Goal: Transaction & Acquisition: Purchase product/service

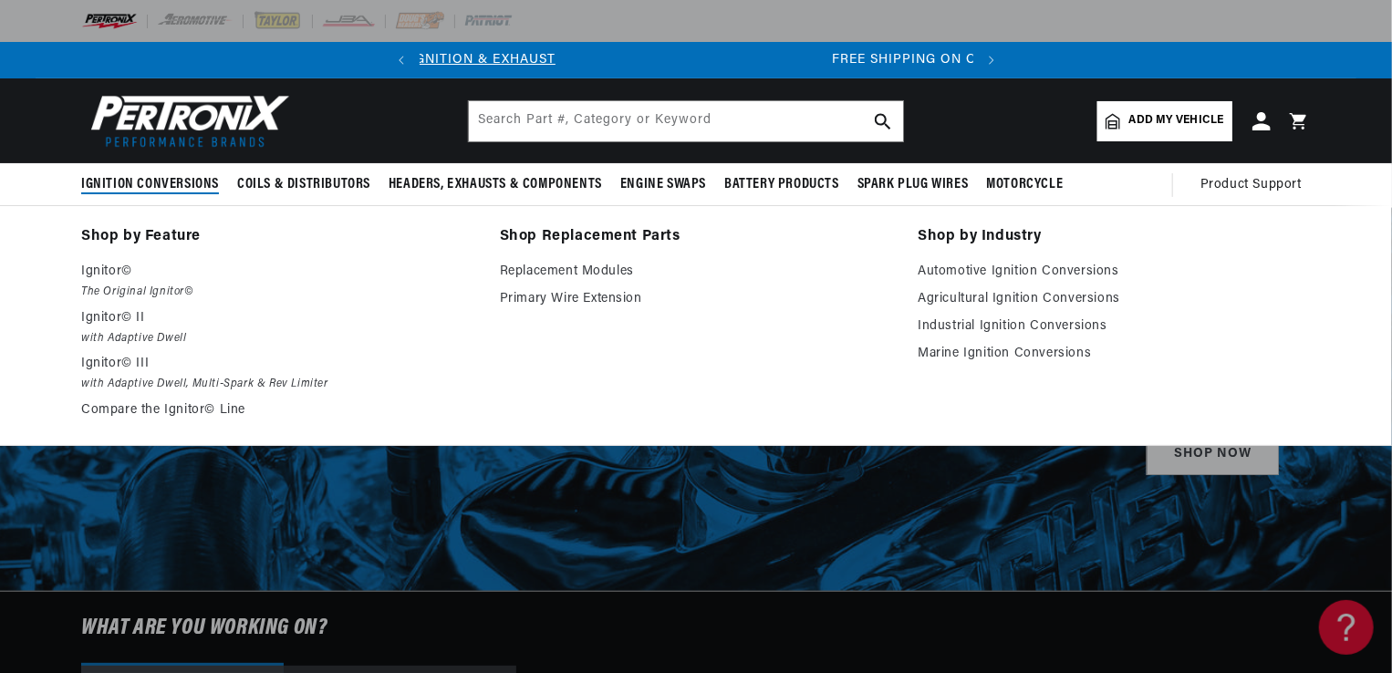
scroll to position [0, 553]
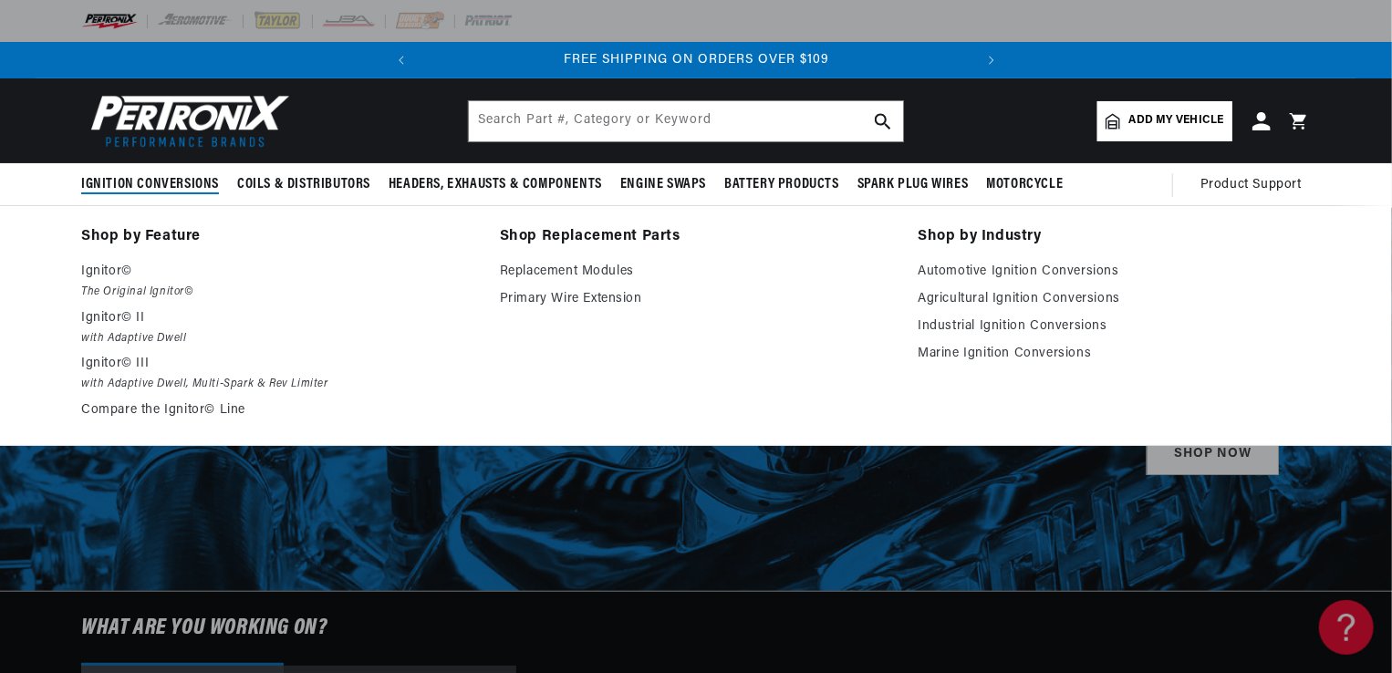
click at [167, 179] on span "Ignition Conversions" at bounding box center [150, 184] width 138 height 19
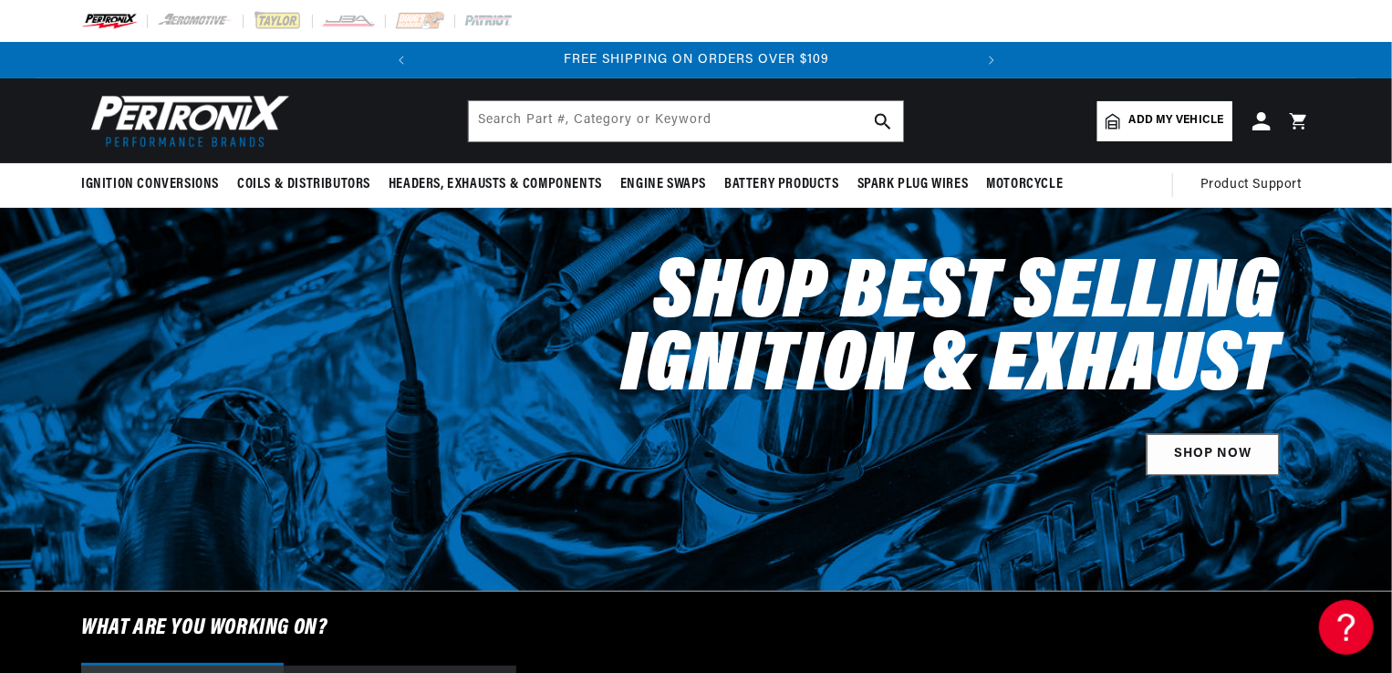
click at [1195, 455] on link "SHOP NOW" at bounding box center [1213, 454] width 132 height 41
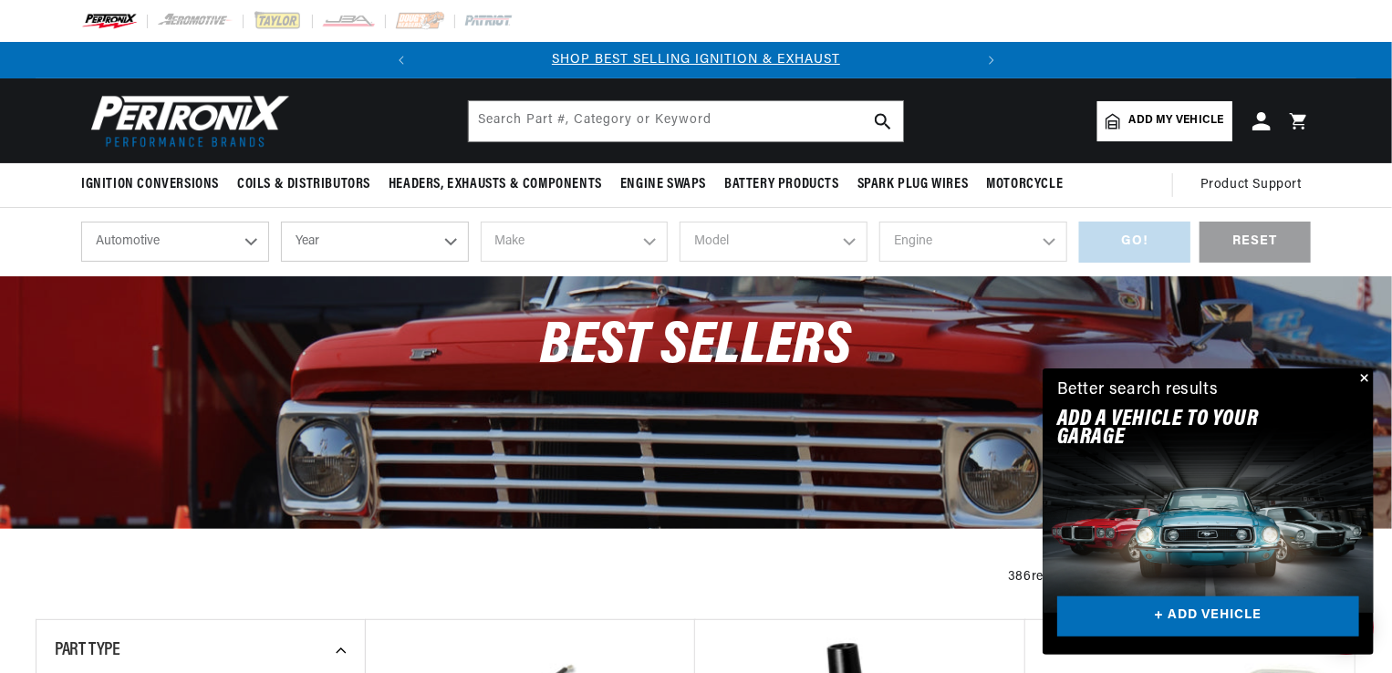
click at [249, 243] on select "Automotive Agricultural Industrial Marine Motorcycle" at bounding box center [175, 242] width 188 height 40
click at [81, 222] on select "Automotive Agricultural Industrial Marine Motorcycle" at bounding box center [175, 242] width 188 height 40
click at [449, 243] on select "Year 2024 2023 2022 2021 2020 2019 2018 2017 2016 2015 2014 2013 2012 2011 2010…" at bounding box center [375, 242] width 188 height 40
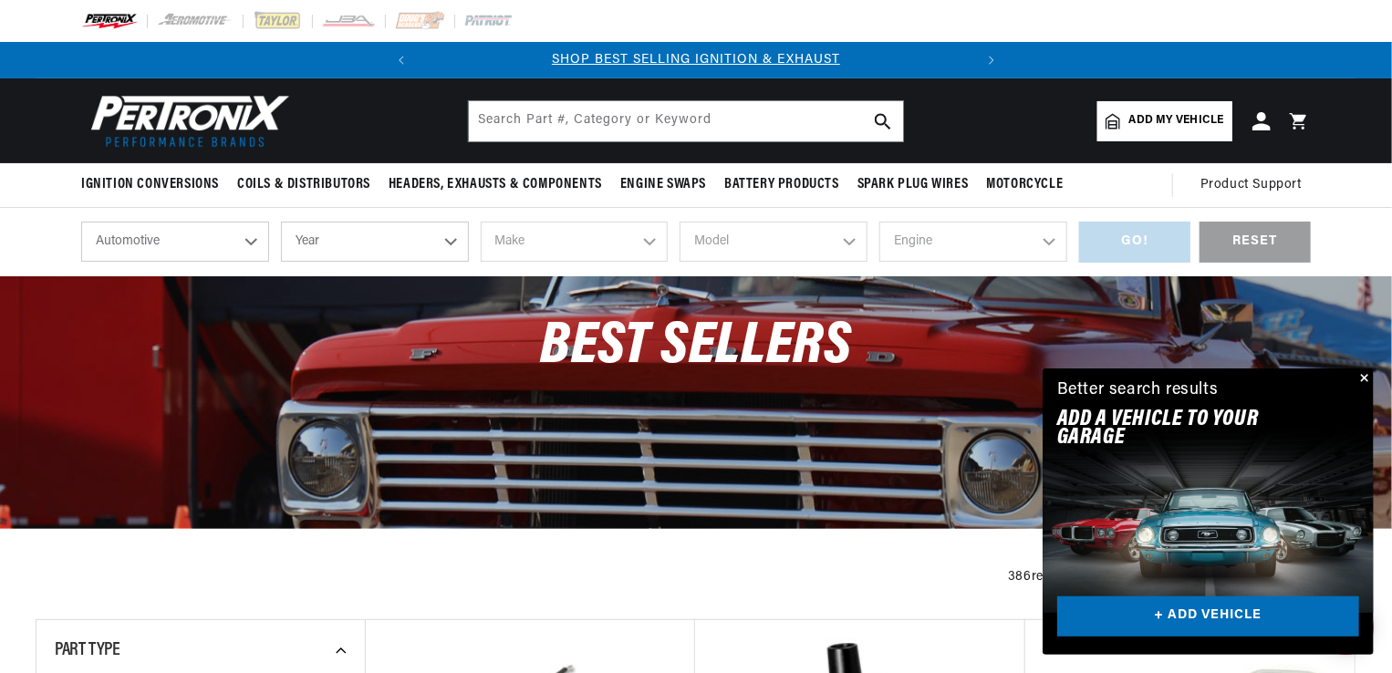
click at [450, 238] on select "Year 2024 2023 2022 2021 2020 2019 2018 2017 2016 2015 2014 2013 2012 2011 2010…" at bounding box center [375, 242] width 188 height 40
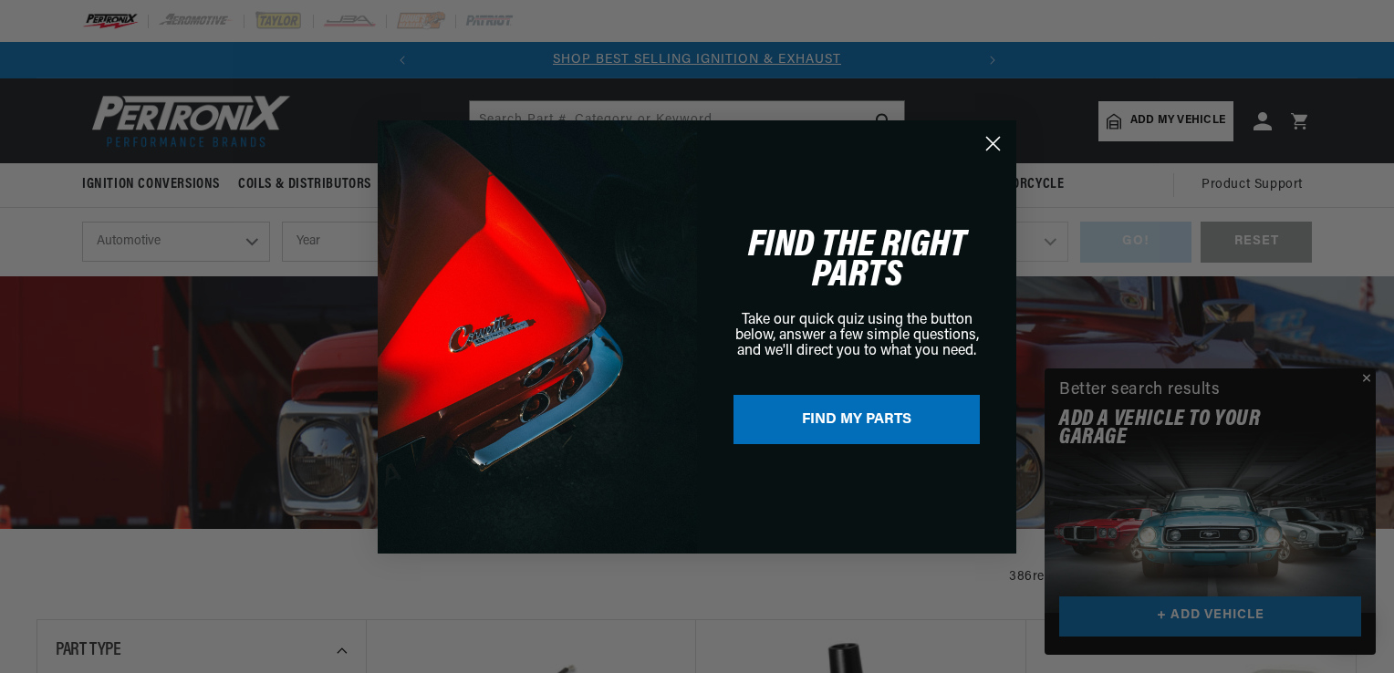
click at [992, 141] on icon "Close dialog" at bounding box center [993, 143] width 13 height 13
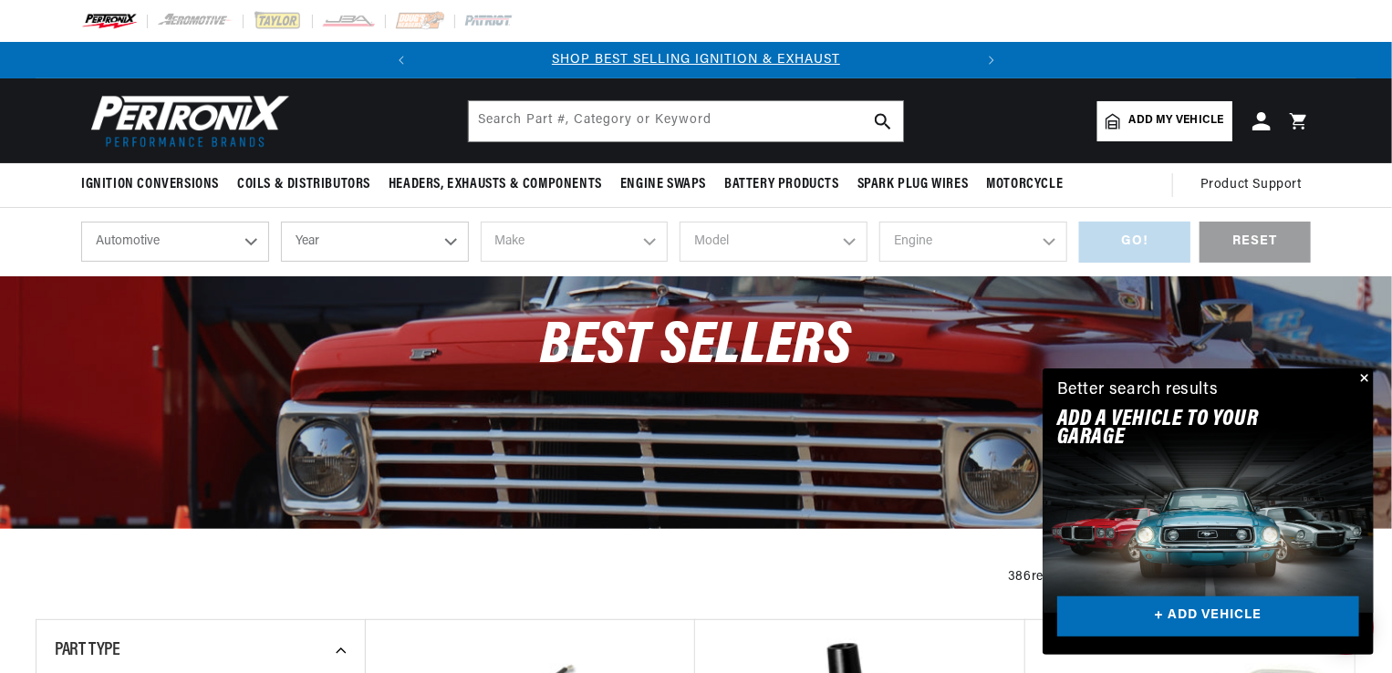
click at [1362, 378] on button "Close" at bounding box center [1363, 380] width 22 height 22
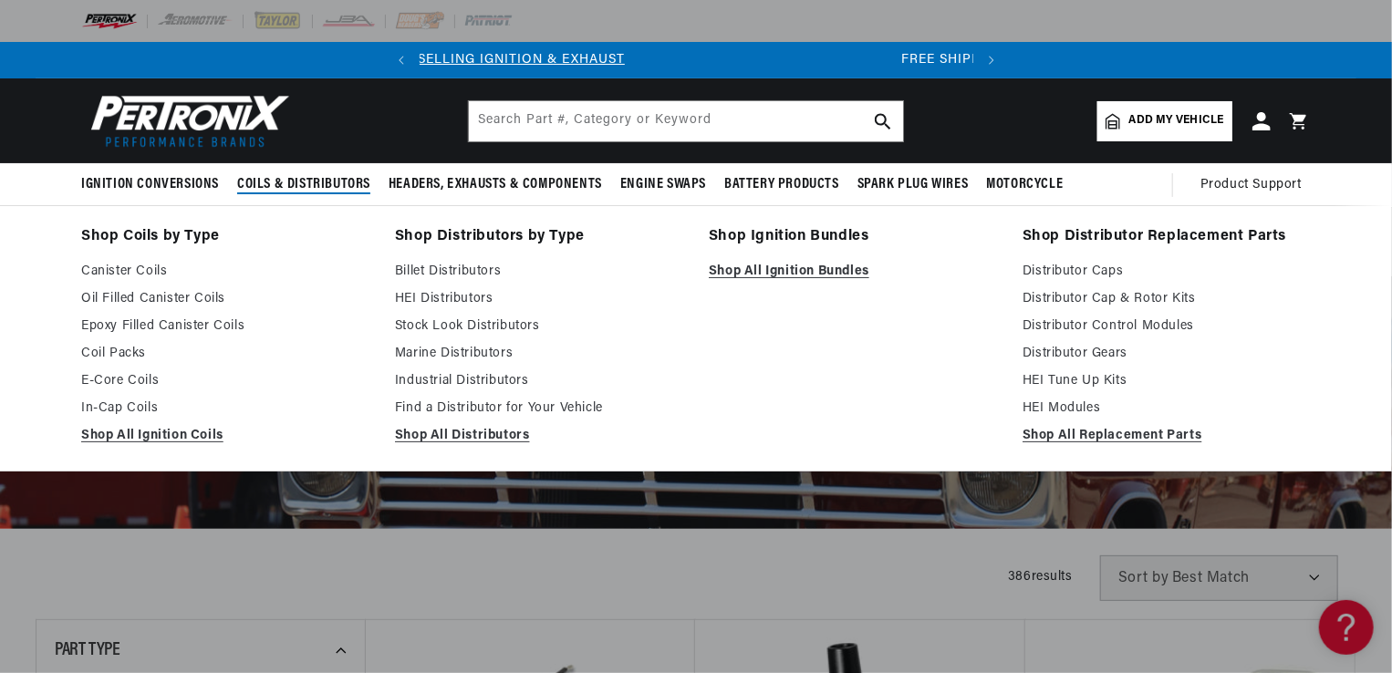
scroll to position [0, 553]
click at [323, 171] on summary "Coils & Distributors" at bounding box center [303, 184] width 151 height 43
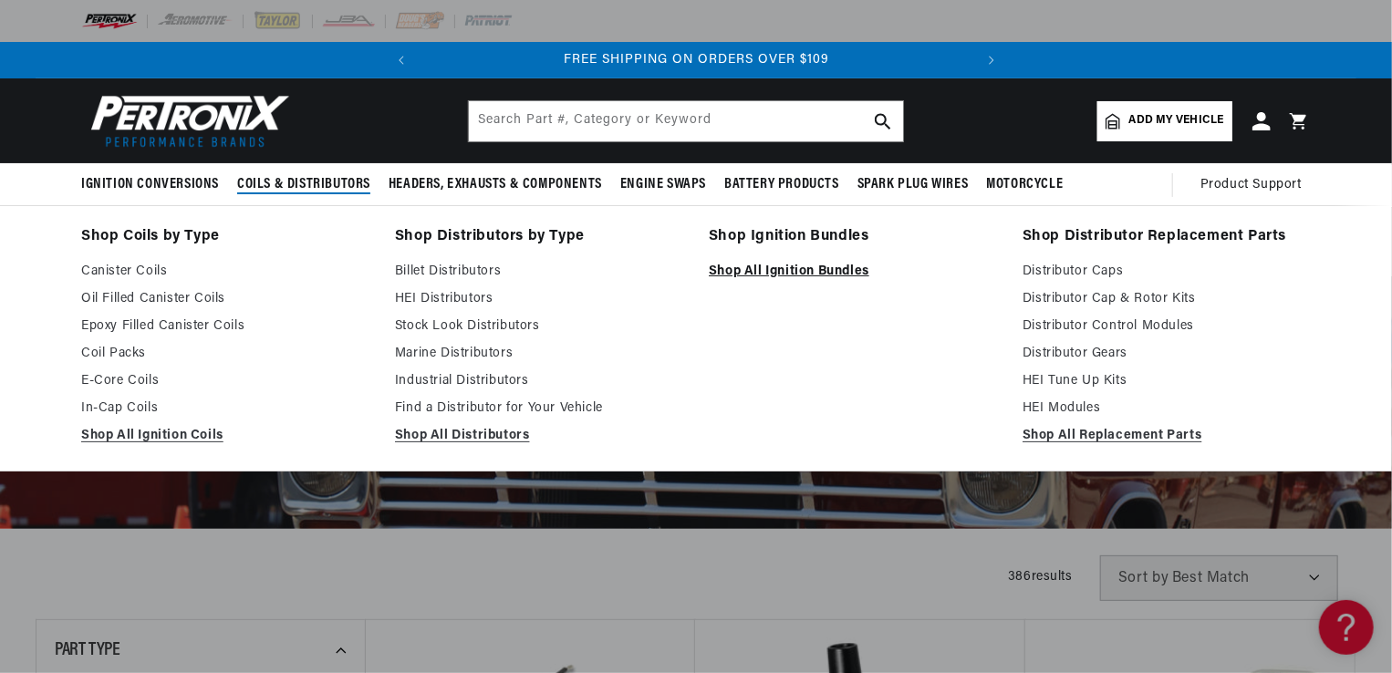
click at [756, 269] on link "Shop All Ignition Bundles" at bounding box center [853, 272] width 288 height 22
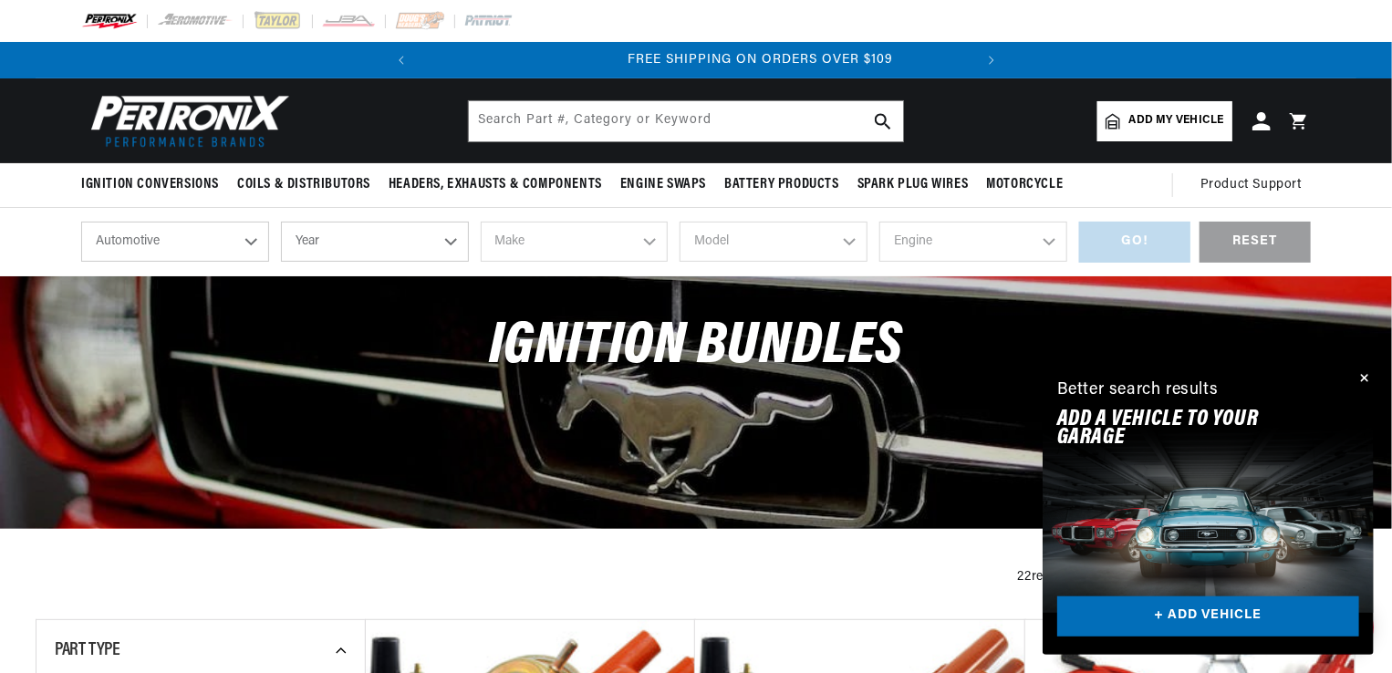
scroll to position [0, 553]
click at [1362, 380] on button "Close" at bounding box center [1363, 380] width 22 height 22
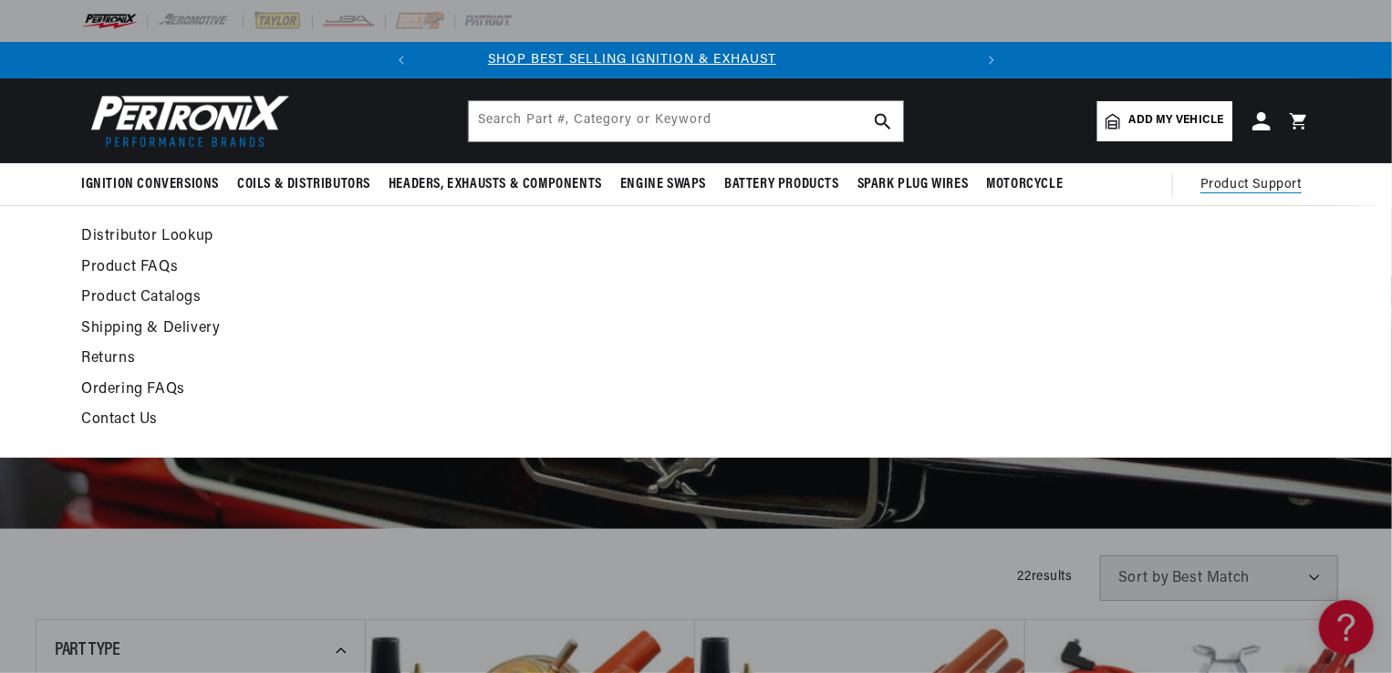
scroll to position [0, 0]
